Goal: Task Accomplishment & Management: Manage account settings

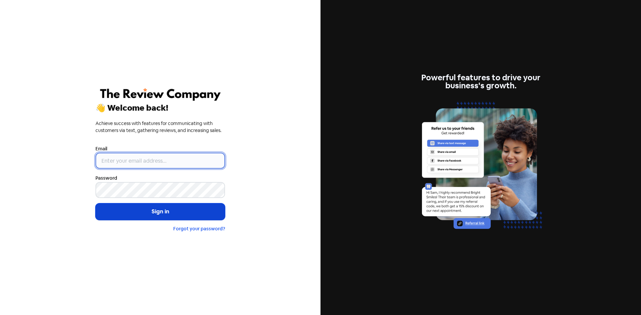
type input "[EMAIL_ADDRESS][DOMAIN_NAME]"
click at [151, 216] on button "Sign in" at bounding box center [160, 212] width 130 height 17
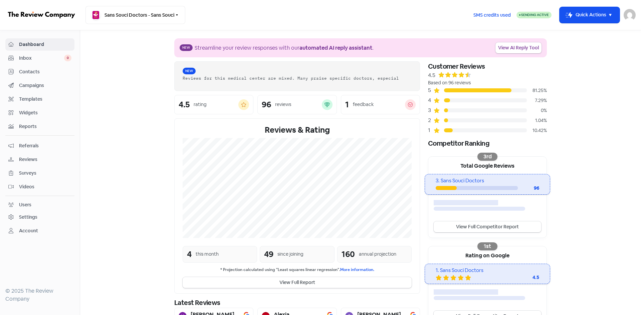
click at [26, 72] on span "Contacts" at bounding box center [45, 71] width 52 height 7
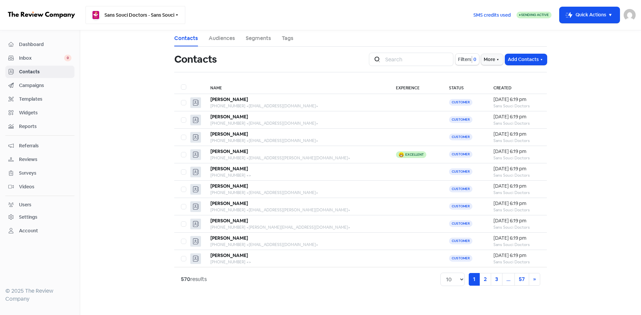
click at [152, 13] on button "Sans Souci Doctors - Sans Souci" at bounding box center [135, 15] width 100 height 18
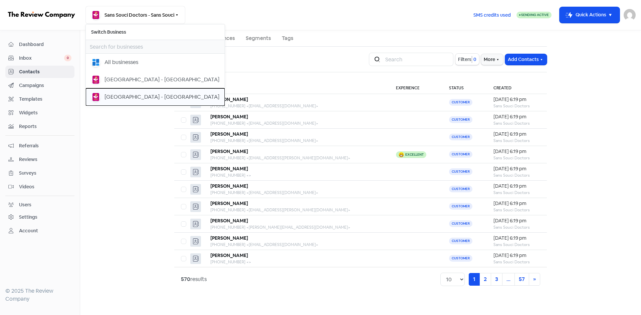
click at [131, 94] on div "[GEOGRAPHIC_DATA] - [GEOGRAPHIC_DATA]" at bounding box center [161, 97] width 115 height 8
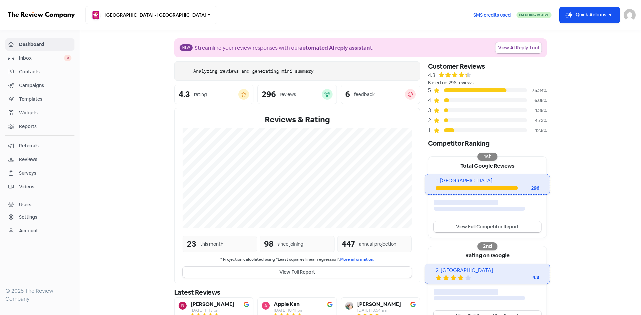
click at [38, 73] on span "Contacts" at bounding box center [45, 71] width 52 height 7
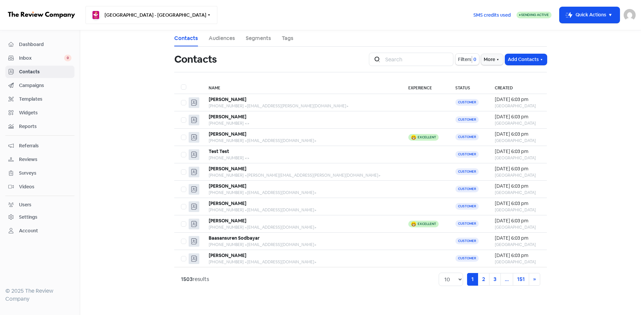
click at [123, 21] on button "[GEOGRAPHIC_DATA] - [GEOGRAPHIC_DATA]" at bounding box center [151, 15] width 132 height 18
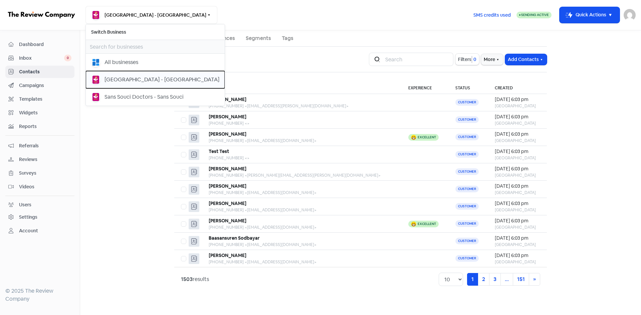
click at [130, 78] on div "[GEOGRAPHIC_DATA] - [GEOGRAPHIC_DATA]" at bounding box center [161, 80] width 115 height 8
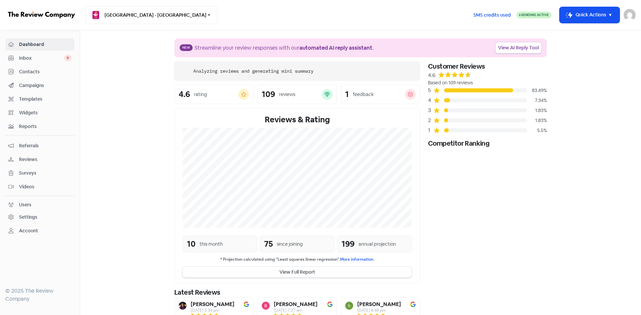
click at [37, 71] on span "Contacts" at bounding box center [45, 71] width 52 height 7
